Goal: Task Accomplishment & Management: Use online tool/utility

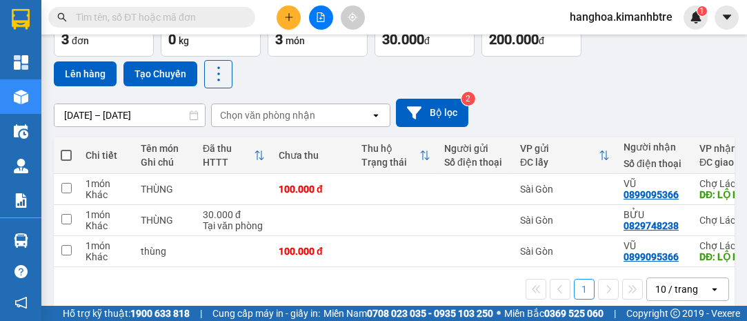
scroll to position [110, 0]
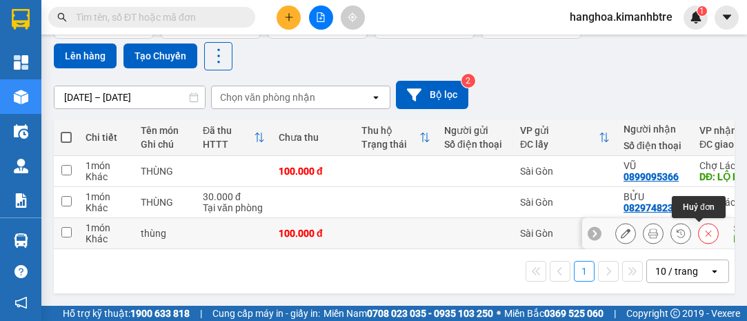
click at [698, 223] on button at bounding box center [707, 233] width 19 height 24
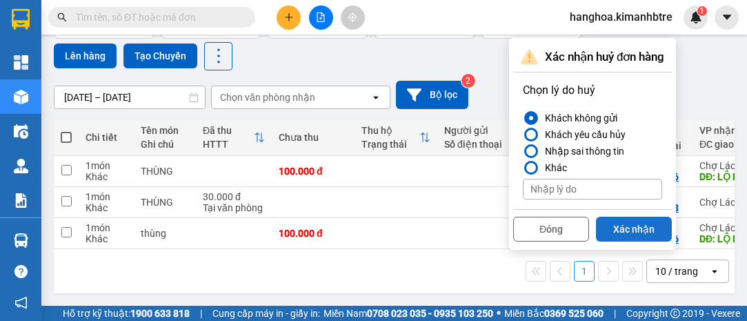
click at [643, 221] on button "Xác nhận" at bounding box center [634, 228] width 76 height 25
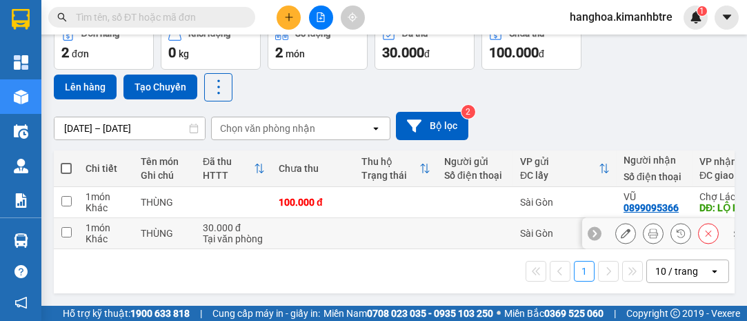
scroll to position [79, 0]
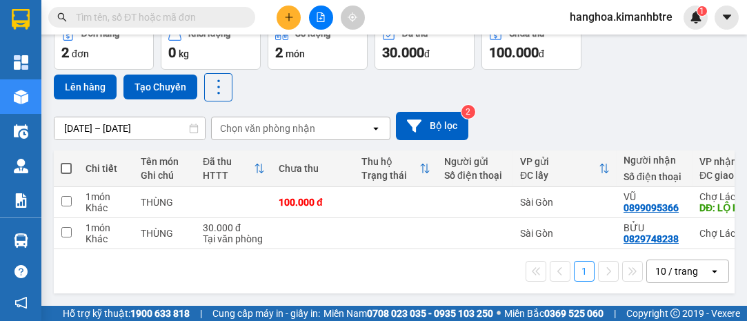
click at [65, 163] on span at bounding box center [66, 168] width 11 height 11
click at [66, 161] on input "checkbox" at bounding box center [66, 161] width 0 height 0
checkbox input "true"
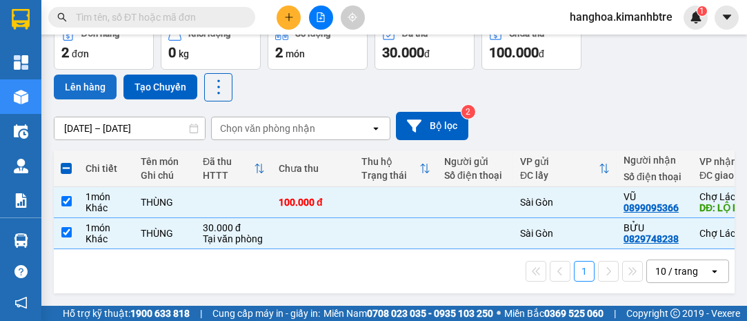
click at [85, 83] on button "Lên hàng" at bounding box center [85, 86] width 63 height 25
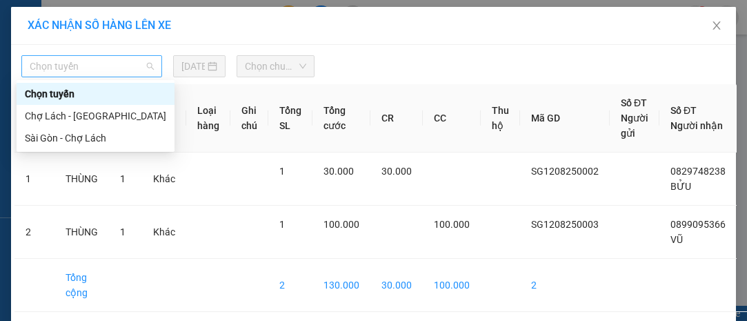
click at [88, 65] on span "Chọn tuyến" at bounding box center [92, 66] width 124 height 21
click at [101, 139] on div "Sài Gòn - Chợ Lách" at bounding box center [95, 137] width 141 height 15
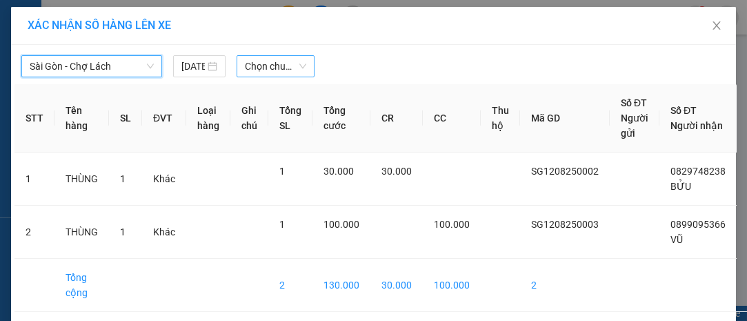
click at [254, 65] on span "Chọn chuyến" at bounding box center [275, 66] width 61 height 21
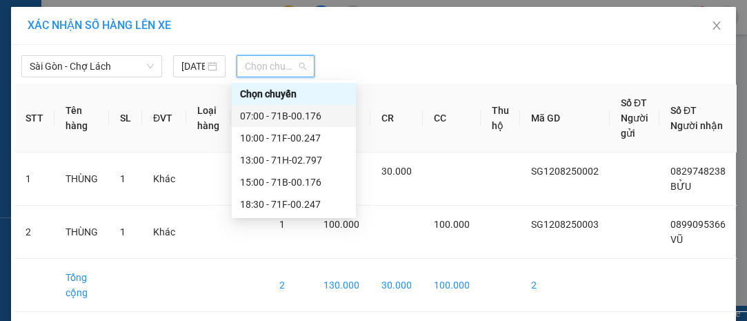
click at [303, 114] on div "07:00 - 71B-00.176" at bounding box center [294, 115] width 108 height 15
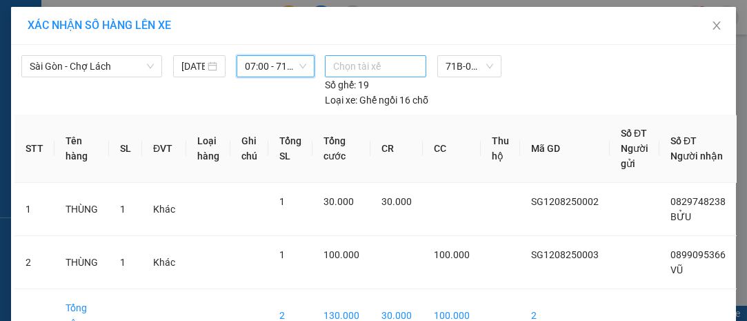
click at [357, 70] on div at bounding box center [375, 66] width 94 height 17
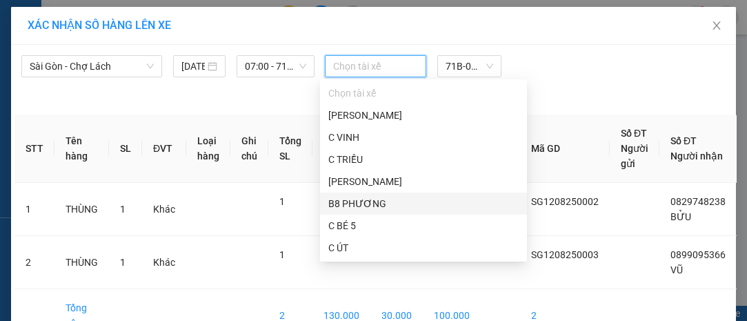
click at [370, 203] on div "B8 PHƯƠNG" at bounding box center [423, 203] width 190 height 15
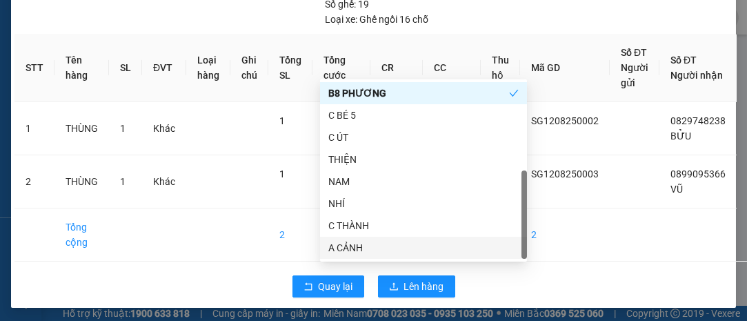
scroll to position [81, 0]
click at [419, 284] on span "Lên hàng" at bounding box center [424, 286] width 40 height 15
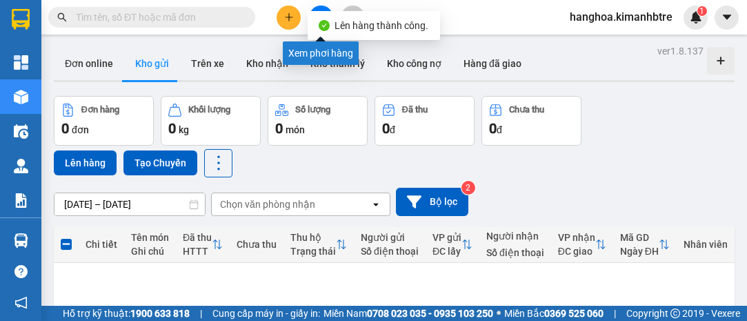
click at [318, 6] on button at bounding box center [321, 18] width 24 height 24
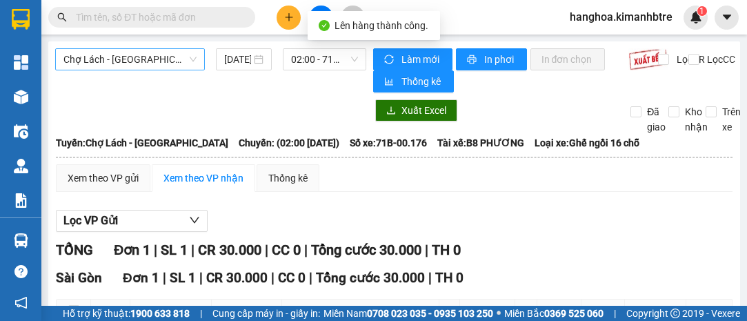
click at [172, 54] on span "Chợ Lách - [GEOGRAPHIC_DATA]" at bounding box center [129, 59] width 133 height 21
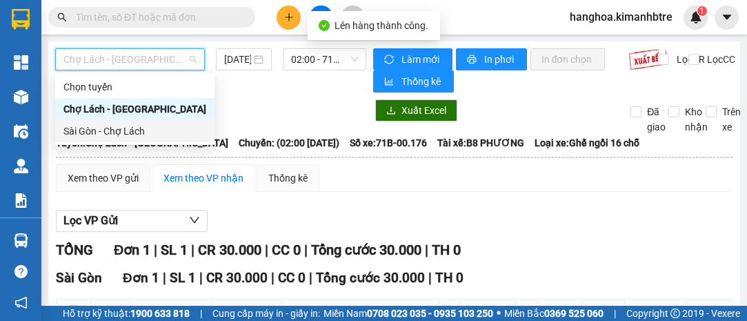
click at [169, 134] on div "Sài Gòn - Chợ Lách" at bounding box center [134, 130] width 143 height 15
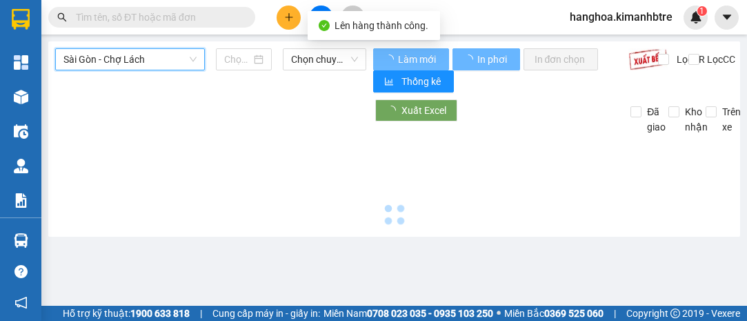
type input "[DATE]"
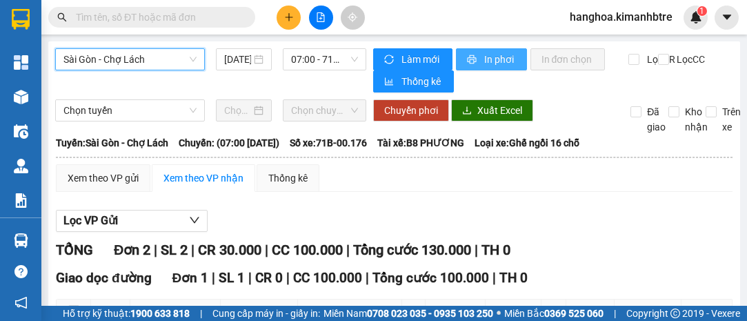
click at [487, 52] on span "In phơi" at bounding box center [500, 59] width 32 height 15
